Goal: Task Accomplishment & Management: Manage account settings

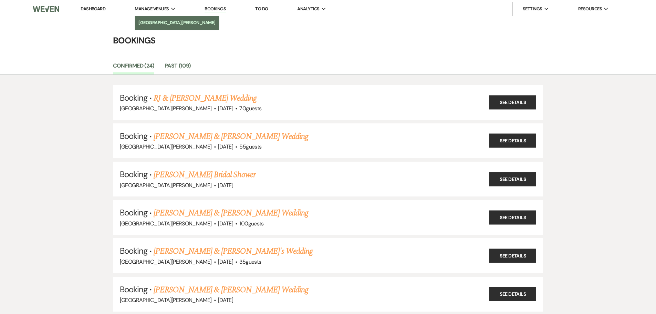
click at [159, 20] on li "[GEOGRAPHIC_DATA][PERSON_NAME]" at bounding box center [176, 22] width 77 height 7
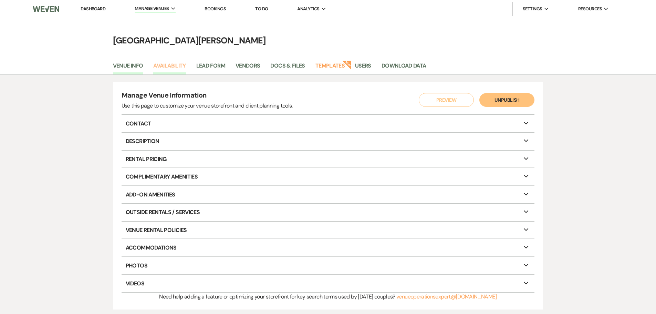
click at [167, 67] on link "Availability" at bounding box center [169, 67] width 32 height 13
select select "3"
select select "2026"
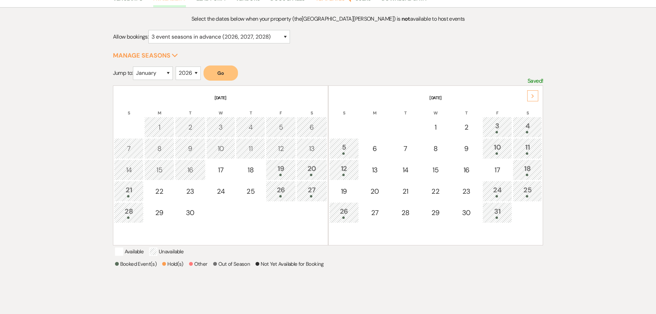
scroll to position [69, 0]
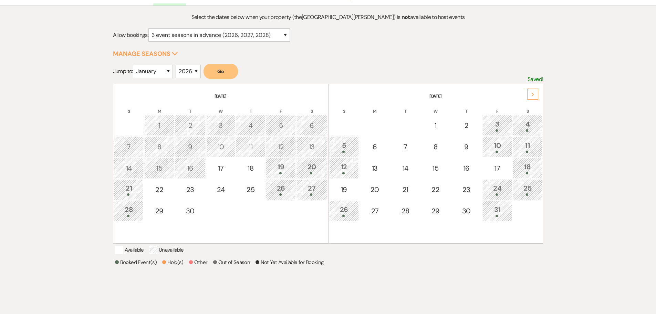
click at [533, 98] on div "Next" at bounding box center [532, 94] width 11 height 11
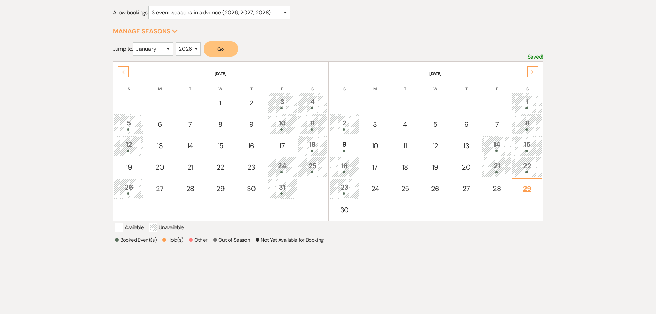
scroll to position [103, 0]
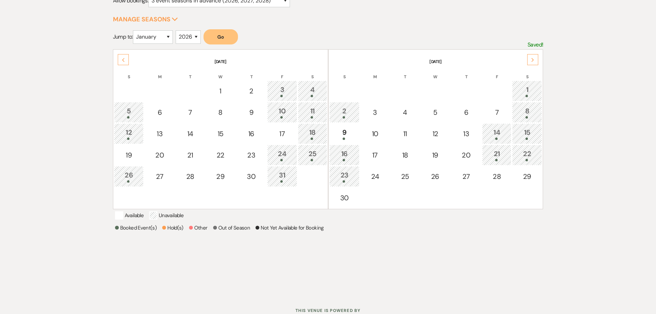
click at [533, 60] on use at bounding box center [533, 60] width 2 height 4
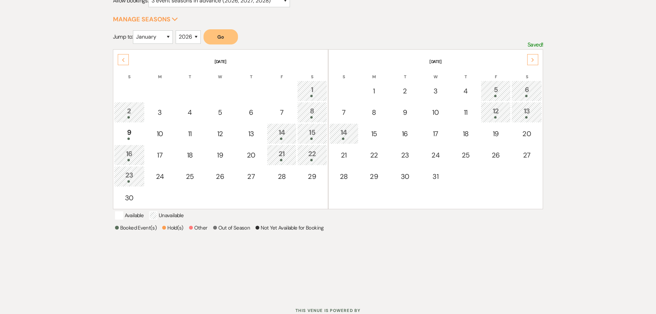
click at [124, 60] on icon "Previous" at bounding box center [123, 60] width 3 height 4
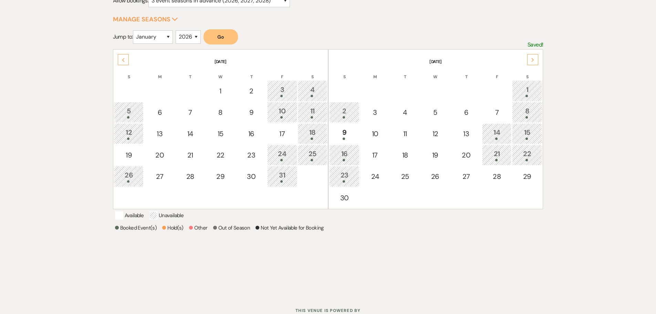
click at [533, 56] on div "Next" at bounding box center [532, 59] width 11 height 11
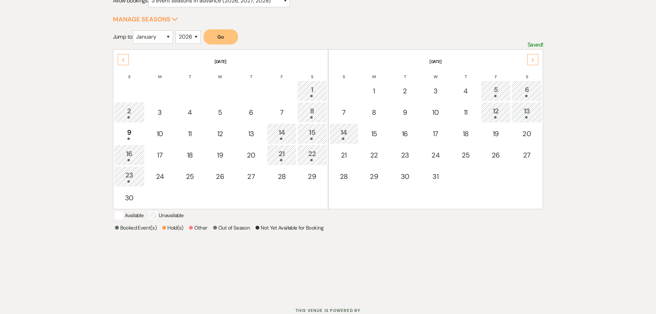
click at [134, 155] on div "16" at bounding box center [129, 154] width 23 height 13
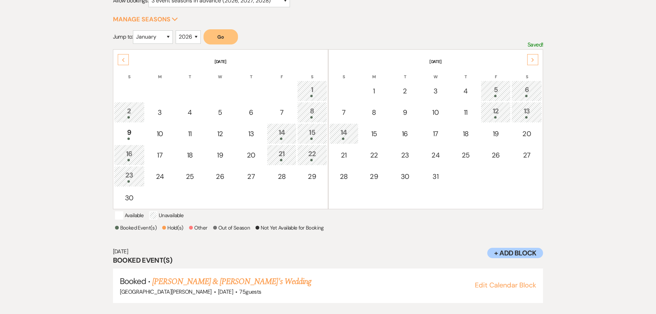
scroll to position [115, 0]
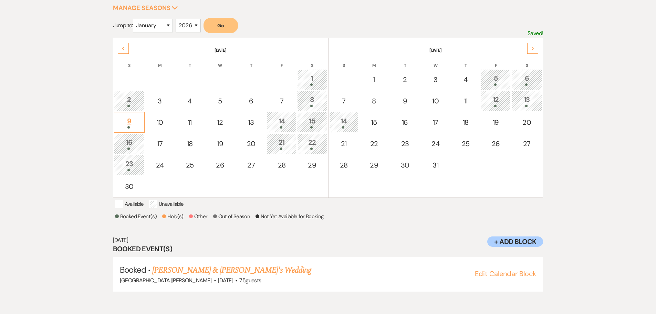
click at [136, 125] on div "9" at bounding box center [129, 122] width 23 height 13
click at [140, 145] on div "16" at bounding box center [129, 143] width 23 height 13
click at [125, 122] on div "9" at bounding box center [129, 122] width 23 height 13
click at [507, 277] on button "Edit Calendar Block" at bounding box center [505, 273] width 61 height 7
select select "586"
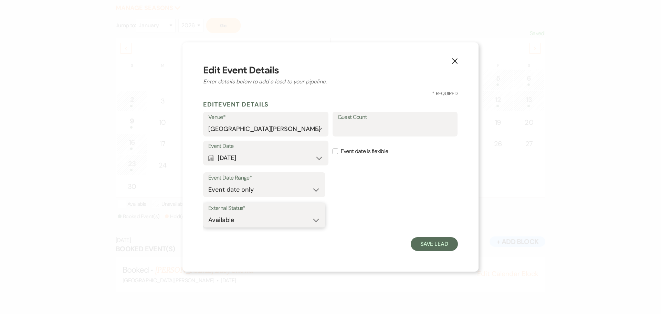
click at [257, 224] on select "Available Unavailable" at bounding box center [264, 219] width 112 height 13
click at [256, 224] on select "Available Unavailable" at bounding box center [264, 219] width 112 height 13
click at [260, 193] on select "Event date only Event date and" at bounding box center [264, 189] width 112 height 13
click at [250, 218] on select "Available Unavailable" at bounding box center [264, 219] width 112 height 13
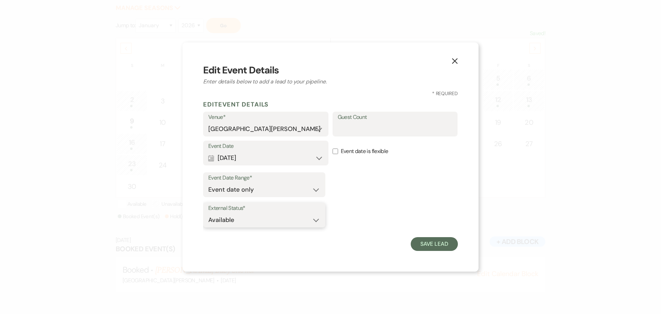
select select "false"
click at [208, 213] on select "Available Unavailable" at bounding box center [264, 219] width 112 height 13
click at [439, 246] on button "Save Lead" at bounding box center [434, 244] width 47 height 14
